Goal: Check status

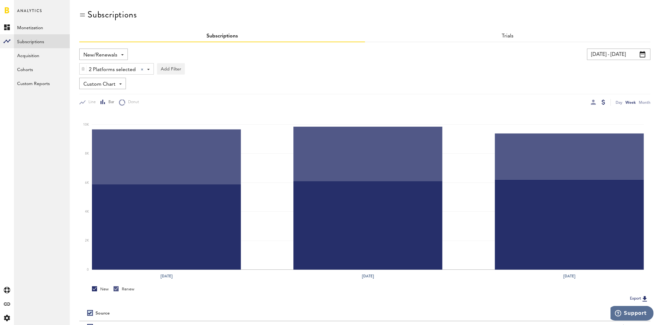
click at [603, 50] on input "[DATE] - [DATE]" at bounding box center [618, 54] width 63 height 11
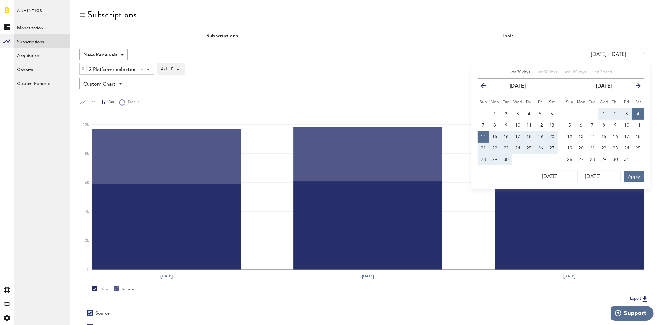
click at [523, 72] on span "Last 30 days" at bounding box center [519, 72] width 21 height 4
type input "[DATE] - [DATE]"
type input "[DATE]"
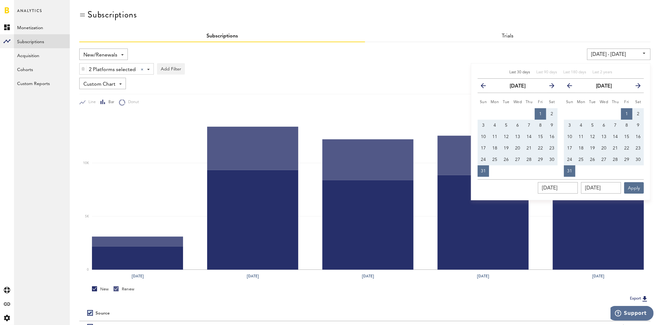
click at [569, 126] on span "3" at bounding box center [569, 125] width 3 height 4
type input "[DATE] - [DATE]"
type input "[DATE]"
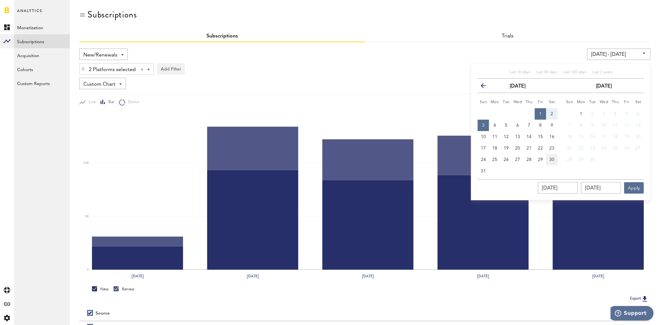
click at [555, 158] on button "30" at bounding box center [551, 159] width 11 height 11
type input "[DATE] - [DATE]"
type input "[DATE]"
click at [486, 123] on button "3" at bounding box center [483, 125] width 11 height 11
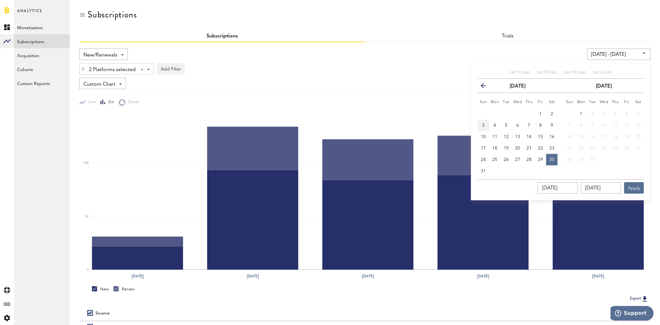
type input "[DATE] - [DATE]"
type input "[DATE]"
click at [554, 160] on button "30" at bounding box center [551, 159] width 11 height 11
type input "[DATE] - [DATE]"
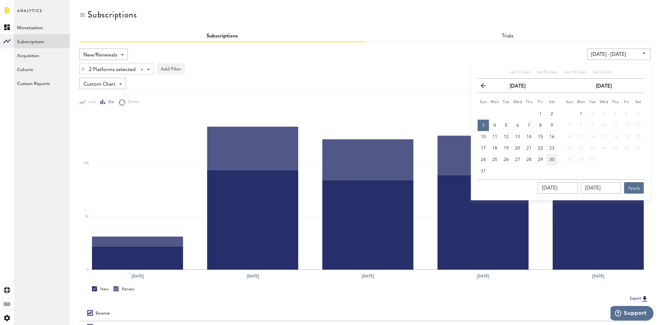
type input "[DATE]"
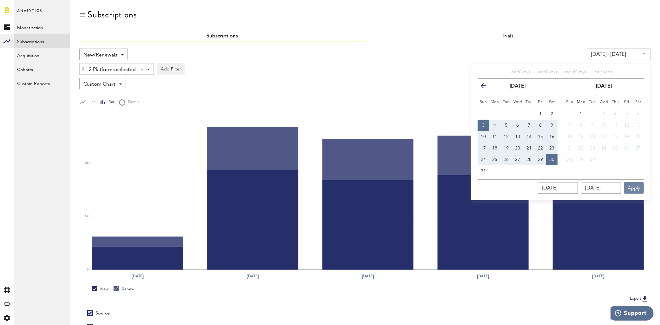
click at [631, 185] on button "Apply" at bounding box center [634, 187] width 20 height 11
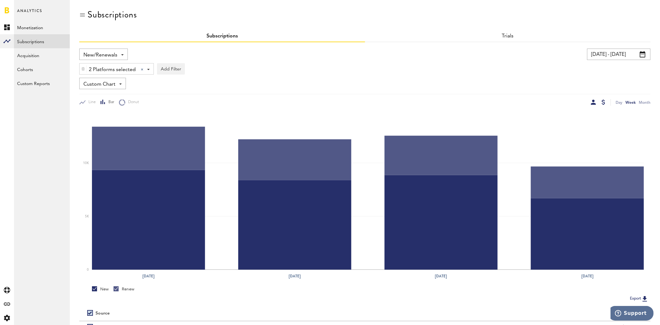
click at [595, 101] on div at bounding box center [593, 102] width 5 height 5
